Goal: Transaction & Acquisition: Purchase product/service

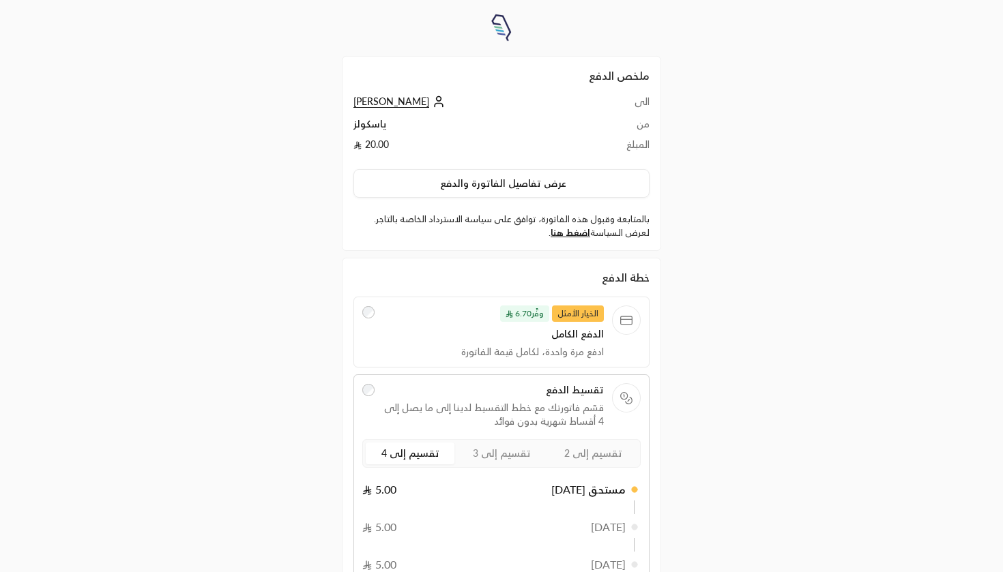
click at [563, 362] on div "الخيار الأمثل وفَّر 6.70 الدفع الكامل ادفع مرة واحدة، لكامل قيمة الفاتورة" at bounding box center [501, 332] width 296 height 71
click at [576, 318] on span "الخيار الأمثل" at bounding box center [578, 314] width 52 height 16
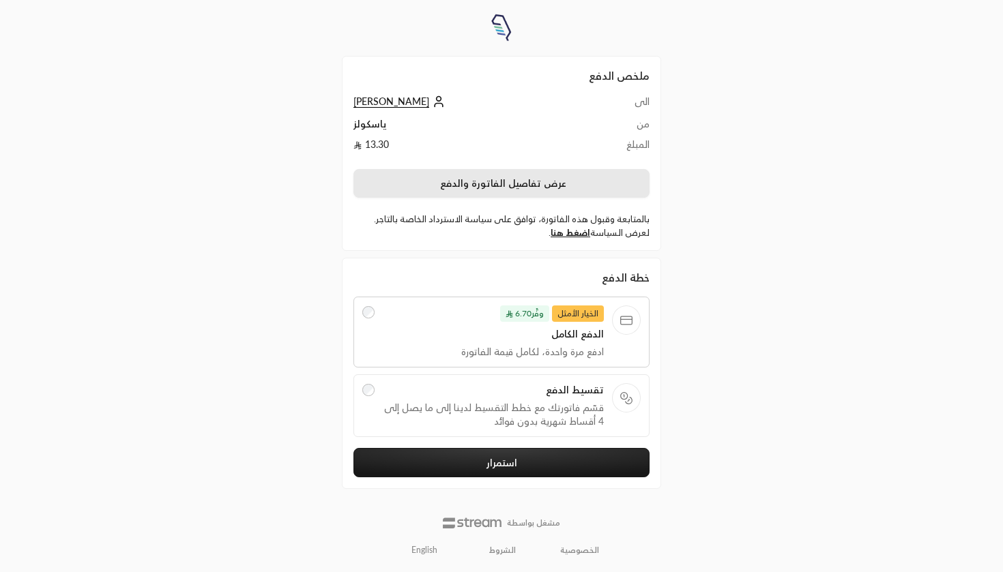
click at [591, 187] on button "عرض تفاصيل الفاتورة والدفع" at bounding box center [501, 183] width 296 height 29
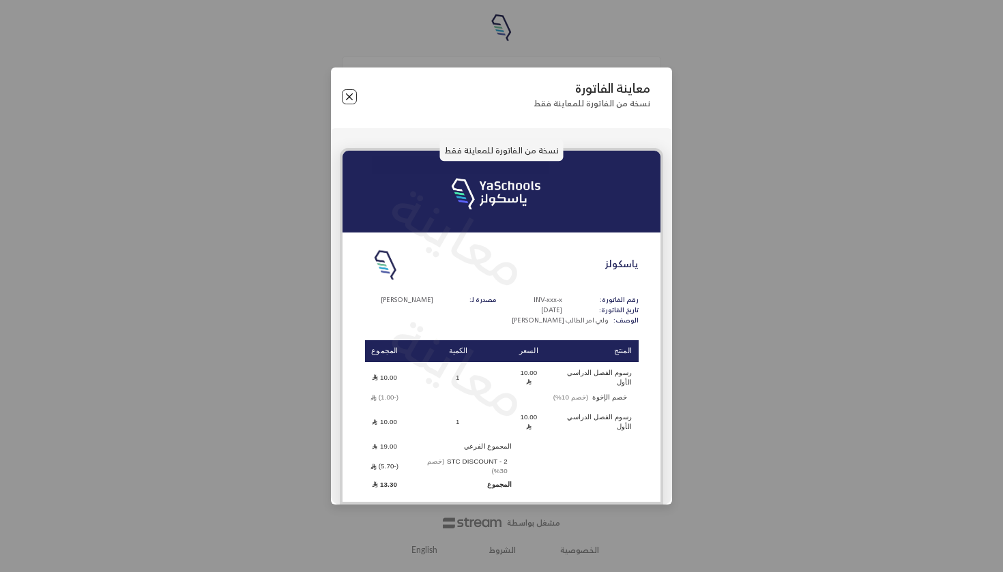
click at [349, 104] on button "Close" at bounding box center [349, 96] width 15 height 15
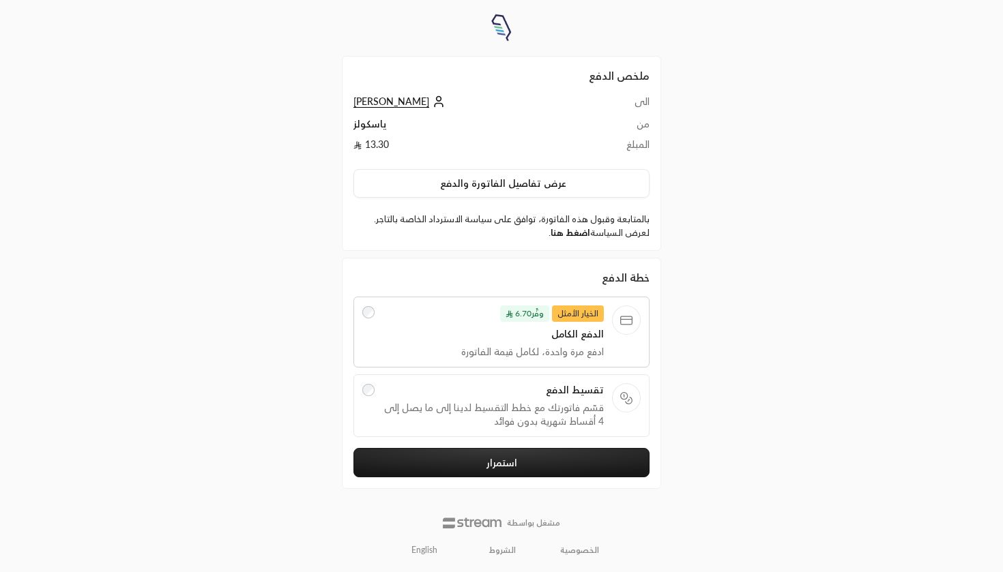
click at [575, 232] on link "اضغط هنا" at bounding box center [570, 232] width 40 height 11
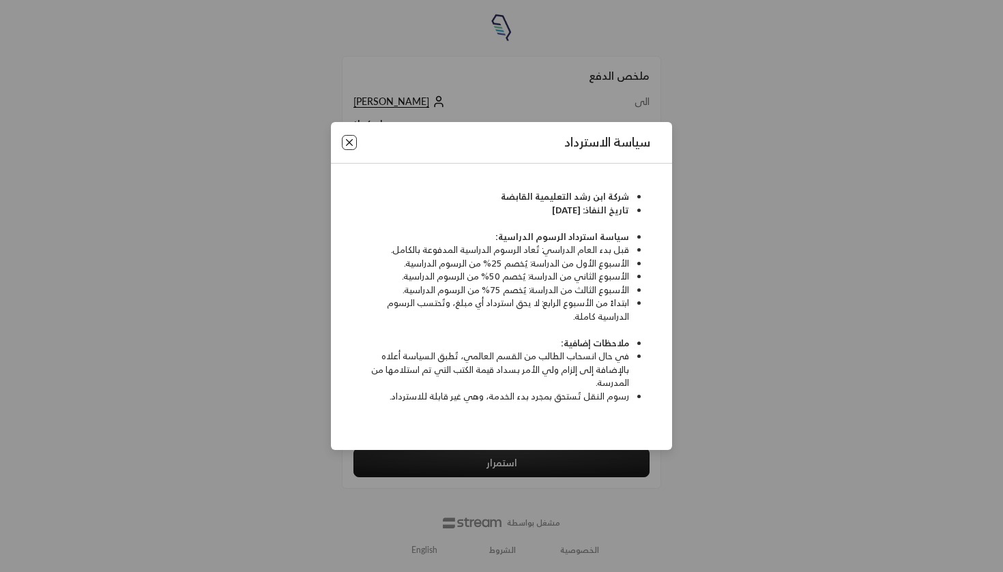
click at [349, 147] on button "Close" at bounding box center [349, 142] width 15 height 15
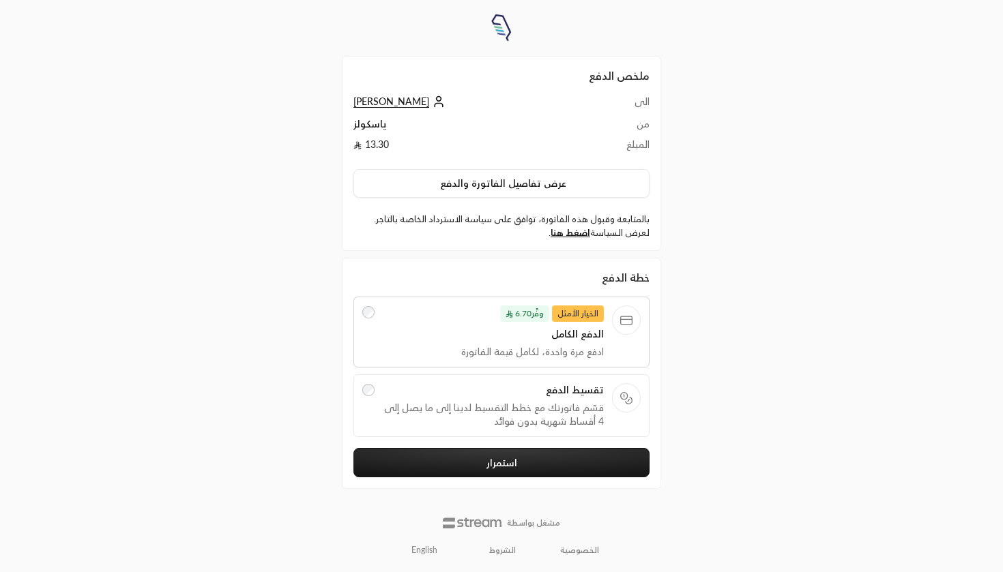
click at [498, 455] on button "استمرار" at bounding box center [501, 462] width 296 height 29
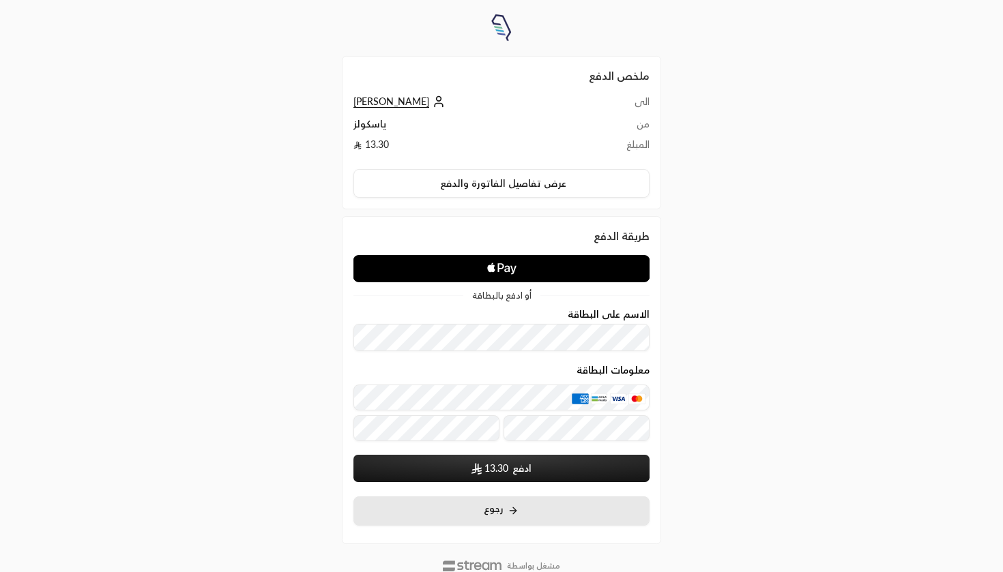
click at [510, 516] on button "رجوع" at bounding box center [501, 511] width 296 height 29
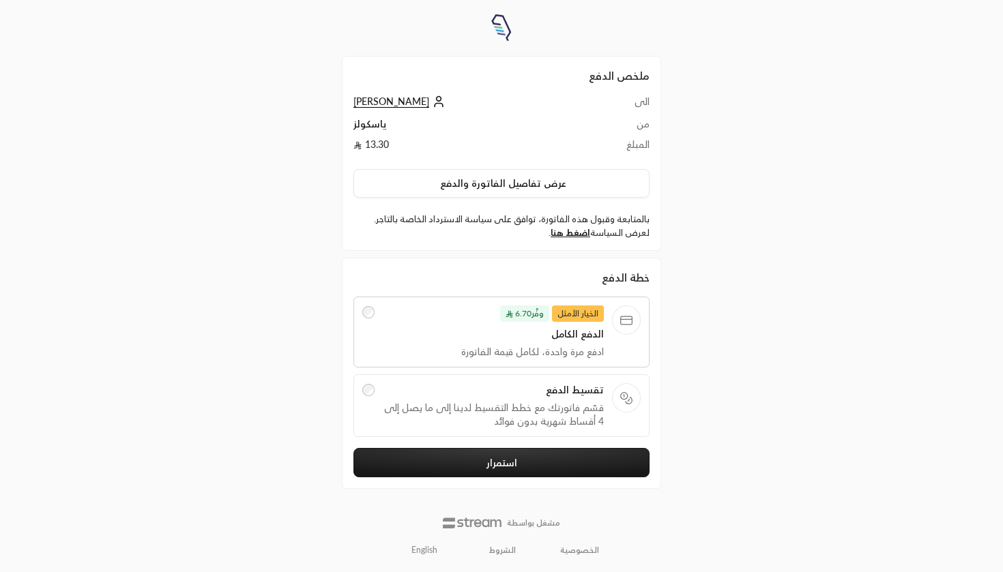
click at [489, 414] on span "قسّم فاتورتك مع خطط التقسيط لدينا إلى ما يصل إلى 4 أقساط شهرية بدون فوائد" at bounding box center [494, 414] width 222 height 27
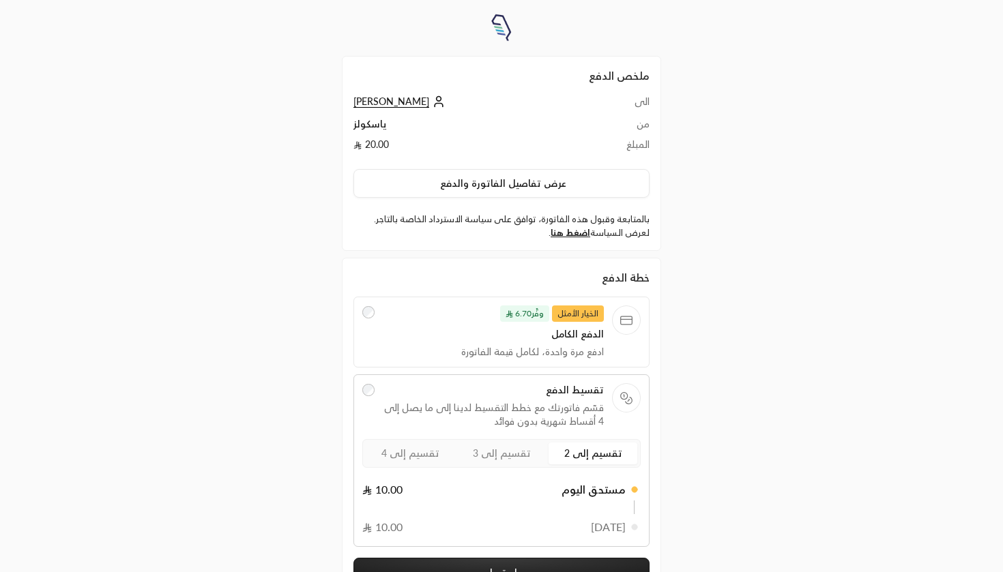
click at [523, 458] on span "تقسيم إلى 3" at bounding box center [502, 453] width 58 height 12
click at [440, 457] on label "تقسيم إلى 4" at bounding box center [410, 454] width 89 height 22
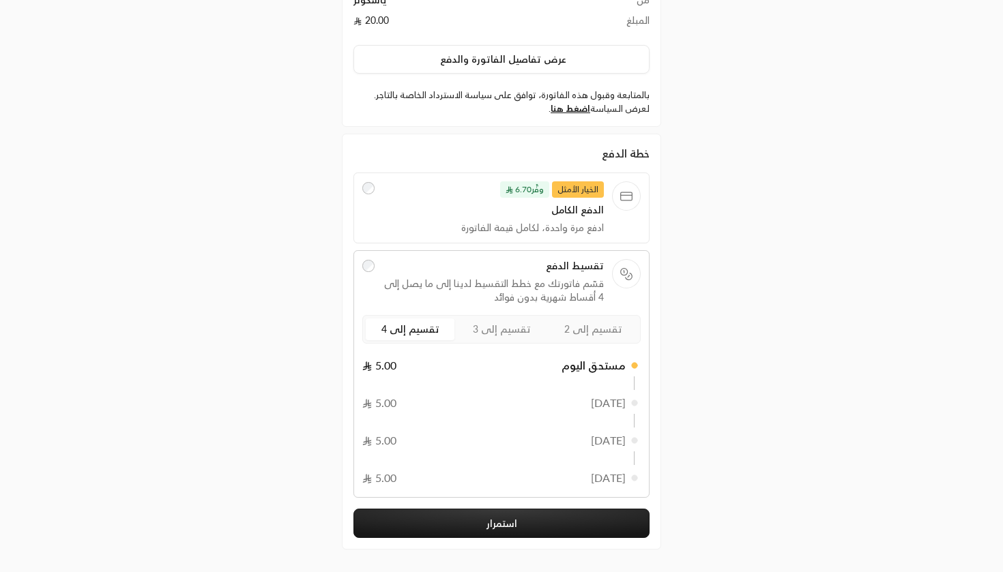
scroll to position [127, 0]
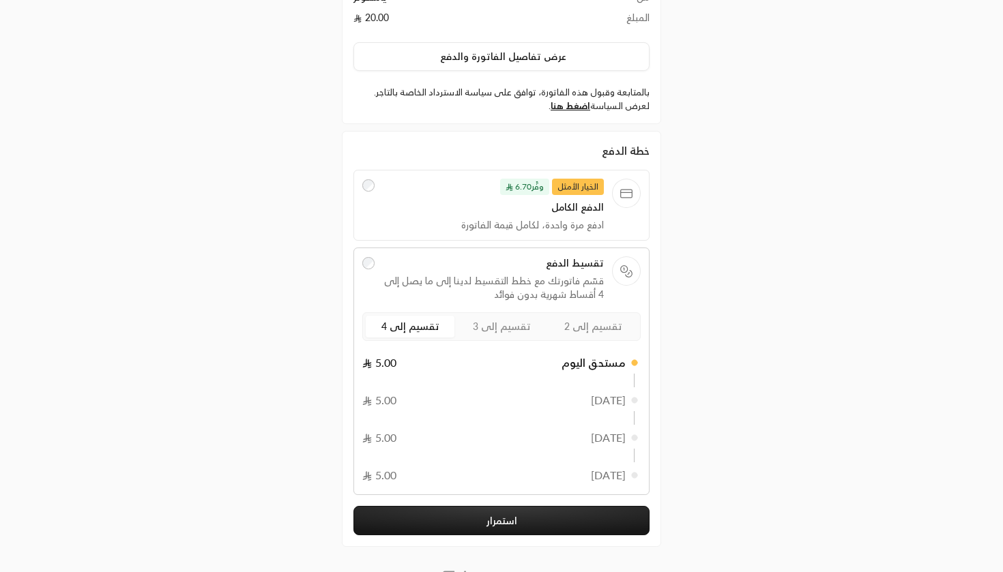
click at [501, 512] on button "استمرار" at bounding box center [501, 520] width 296 height 29
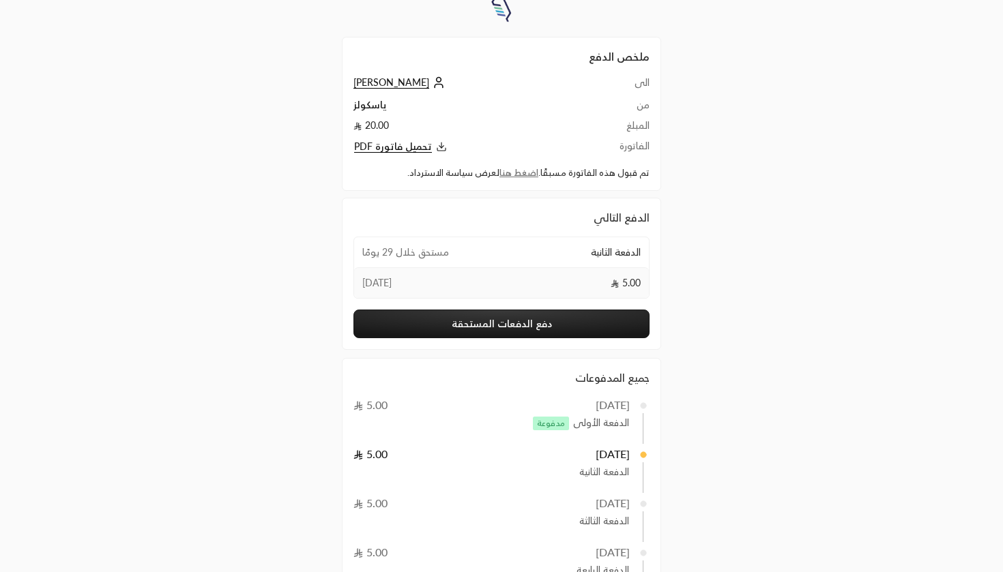
scroll to position [25, 0]
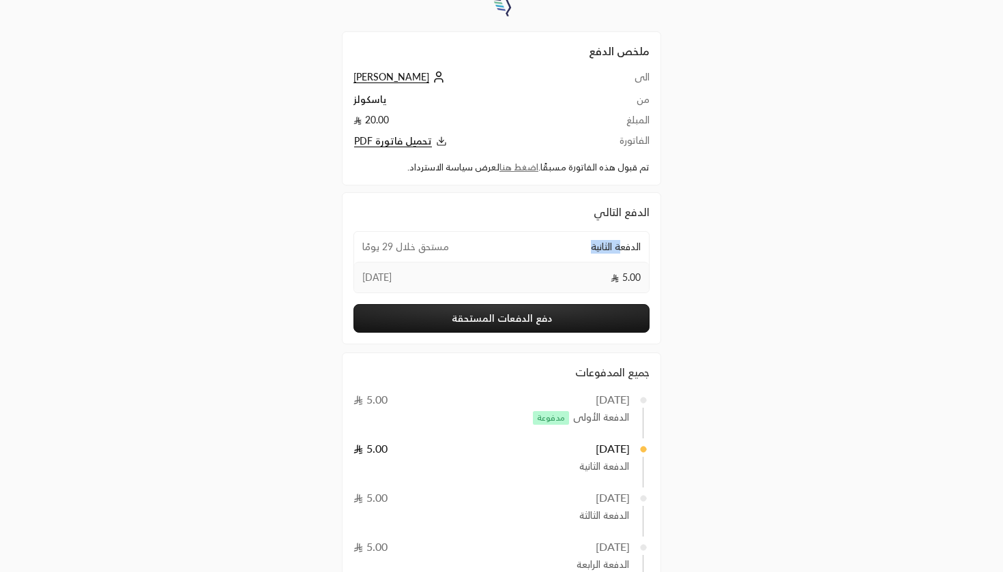
drag, startPoint x: 621, startPoint y: 247, endPoint x: 565, endPoint y: 247, distance: 55.9
click at [563, 247] on div "الدفعة الثانية مستحق خلال 29 يومًا" at bounding box center [501, 247] width 295 height 30
click at [448, 269] on div "5.00 [DATE]" at bounding box center [501, 277] width 295 height 31
drag, startPoint x: 411, startPoint y: 275, endPoint x: 359, endPoint y: 274, distance: 52.5
click at [359, 274] on div "5.00 [DATE]" at bounding box center [501, 277] width 295 height 31
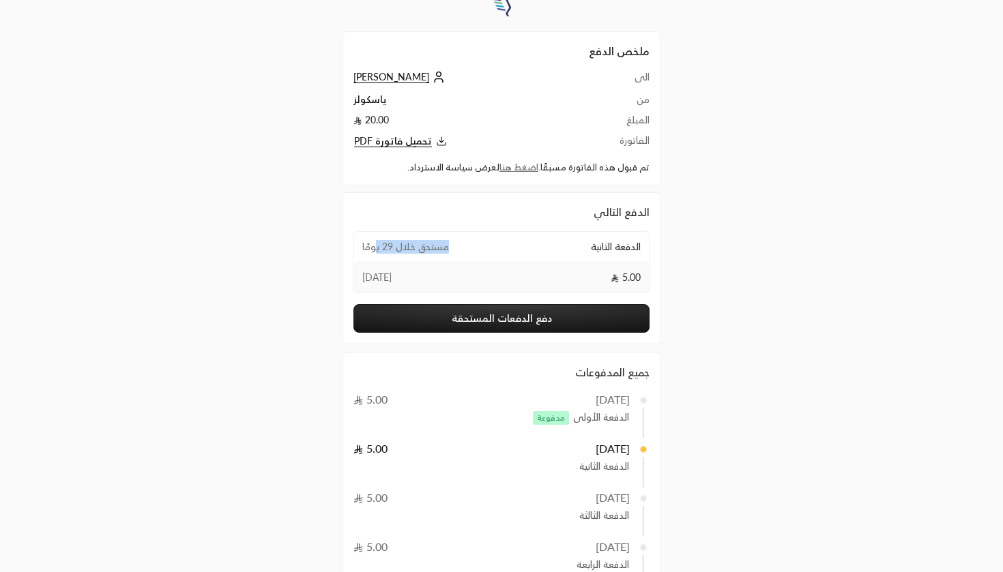
drag, startPoint x: 445, startPoint y: 245, endPoint x: 376, endPoint y: 245, distance: 69.6
click at [376, 245] on span "مستحق خلال 29 يومًا" at bounding box center [405, 247] width 87 height 14
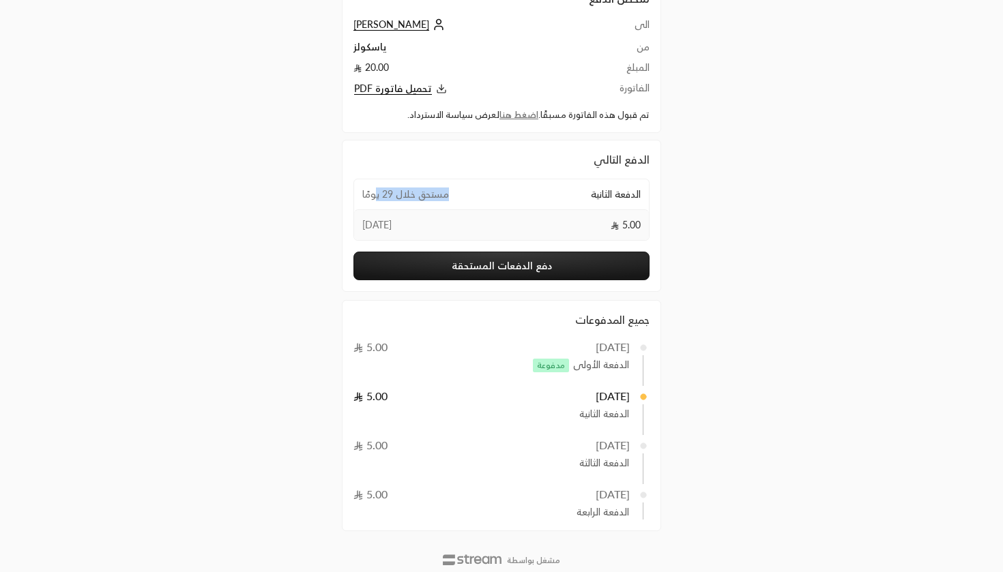
scroll to position [93, 0]
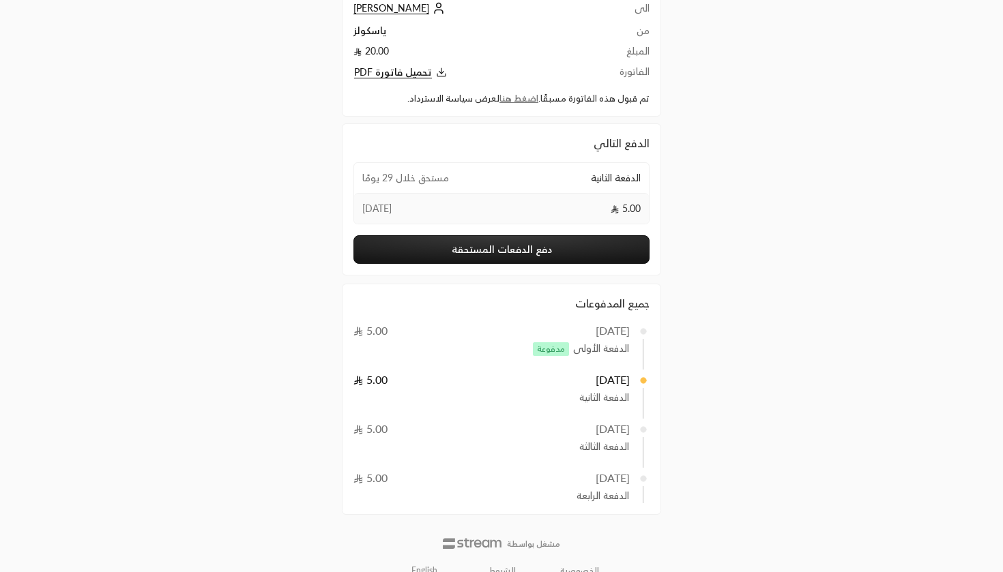
click at [574, 352] on span "الدفعة الأولى" at bounding box center [601, 349] width 56 height 14
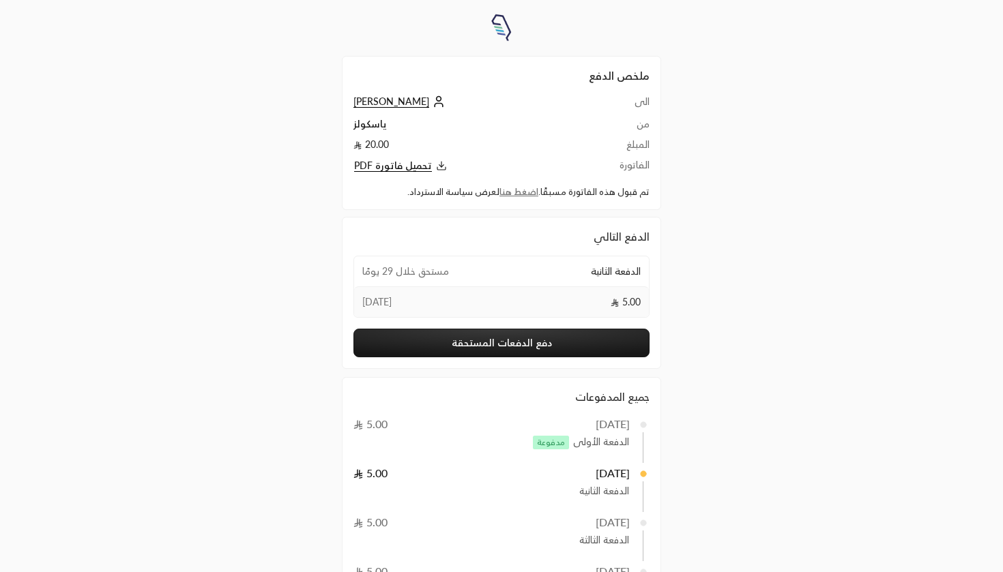
scroll to position [0, 0]
click at [439, 164] on polyline at bounding box center [441, 165] width 5 height 2
